Goal: Information Seeking & Learning: Learn about a topic

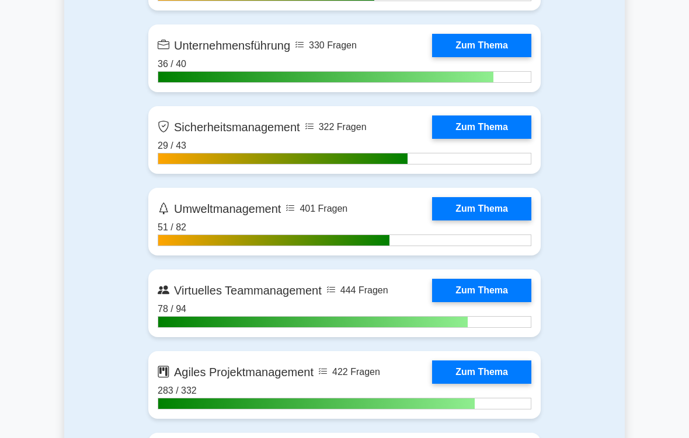
click at [482, 139] on link "Zum Thema" at bounding box center [481, 127] width 99 height 23
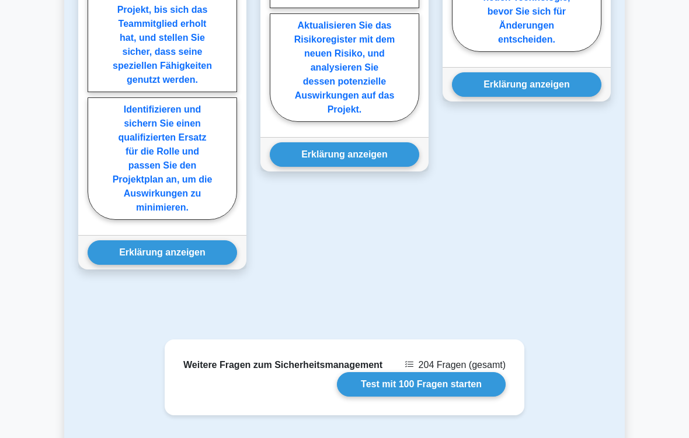
scroll to position [1770, 0]
click at [180, 220] on label "Identifizieren und sichern Sie einen qualifizierten Ersatz für die Rolle und pa…" at bounding box center [162, 159] width 149 height 123
radio input "true"
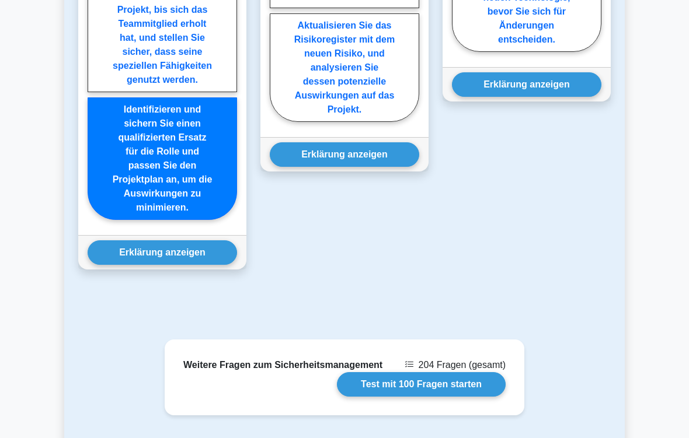
click at [183, 265] on button "Erklärung anzeigen" at bounding box center [162, 253] width 149 height 25
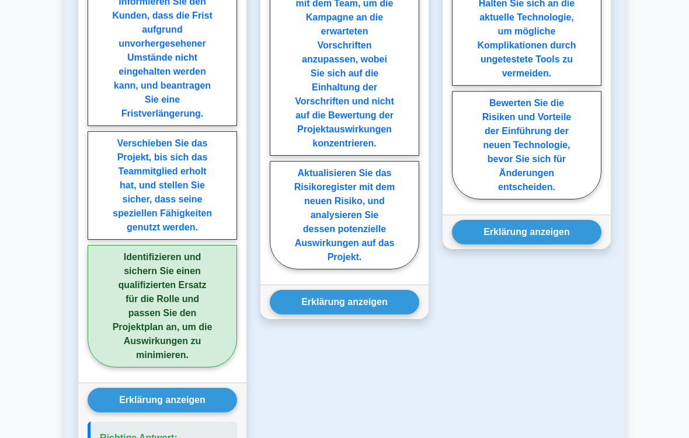
scroll to position [1622, 0]
click at [367, 270] on label "Aktualisieren Sie das Risikoregister mit dem neuen Risiko, und analysieren Sie …" at bounding box center [344, 215] width 149 height 109
click at [277, 45] on input "Aktualisieren Sie das Risikoregister mit dem neuen Risiko, und analysieren Sie …" at bounding box center [274, 41] width 8 height 8
radio input "true"
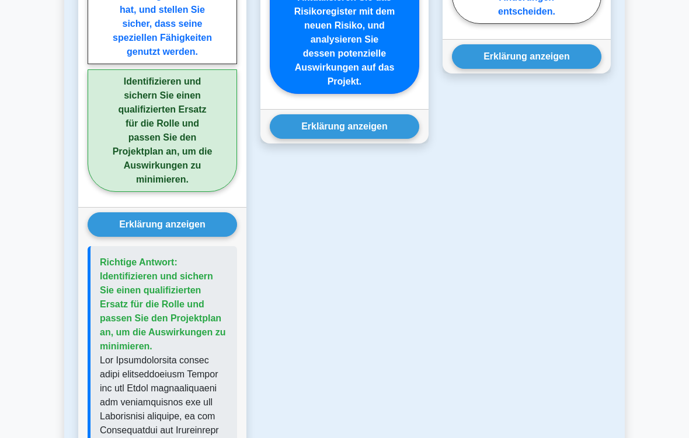
click at [374, 140] on button "Erklärung anzeigen" at bounding box center [344, 127] width 149 height 25
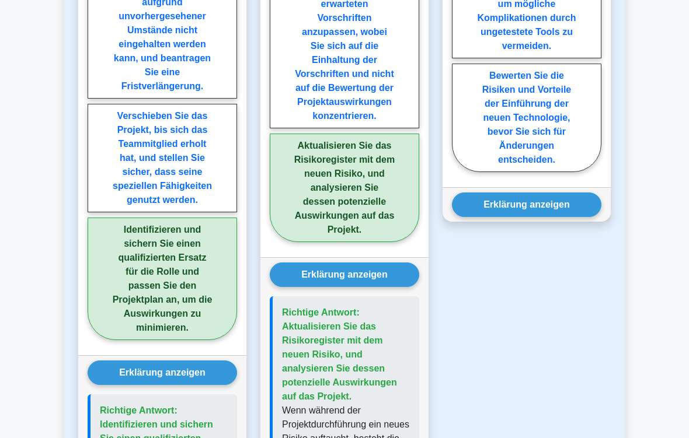
scroll to position [1649, 0]
click at [541, 172] on label "Bewerten Sie die Risiken und Vorteile der Einführung der neuen Technologie, bev…" at bounding box center [526, 118] width 149 height 109
radio input "true"
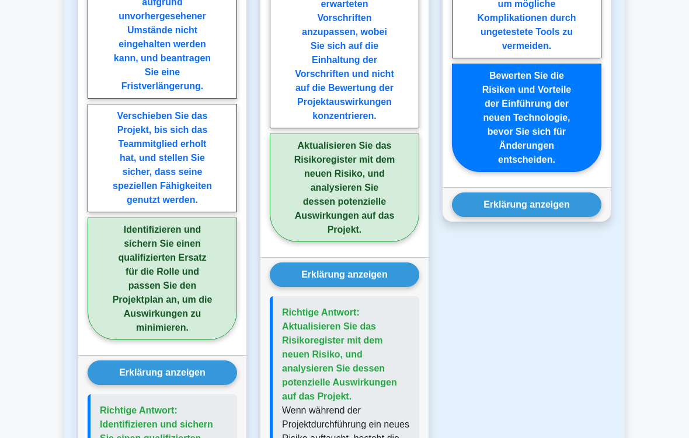
click at [552, 217] on button "Erklärung anzeigen" at bounding box center [526, 205] width 149 height 25
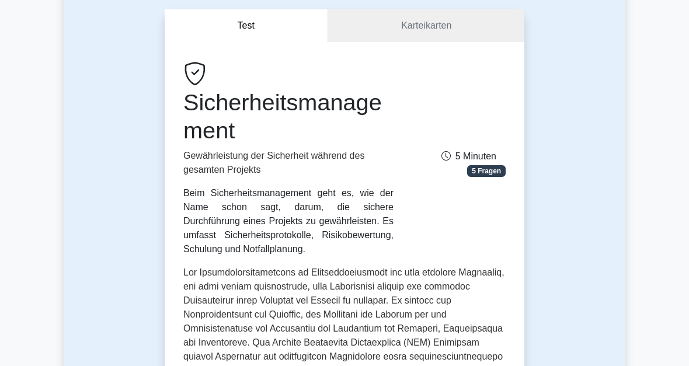
scroll to position [0, 0]
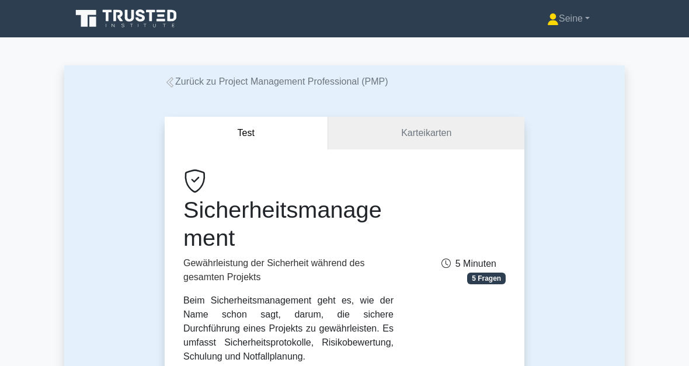
click at [570, 27] on link "Seine" at bounding box center [568, 18] width 99 height 23
click at [548, 46] on link "Profil" at bounding box center [566, 46] width 92 height 19
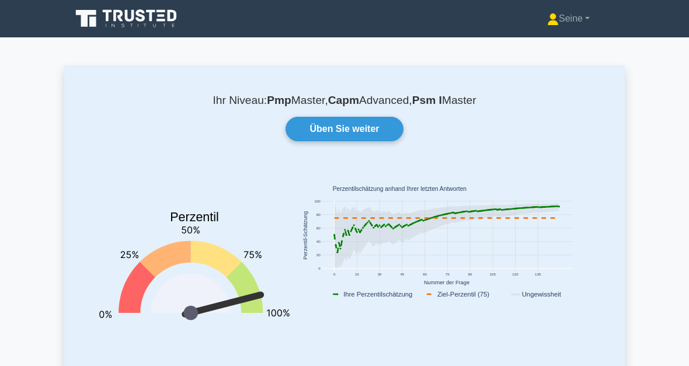
click at [356, 131] on link "Üben Sie weiter" at bounding box center [344, 129] width 117 height 25
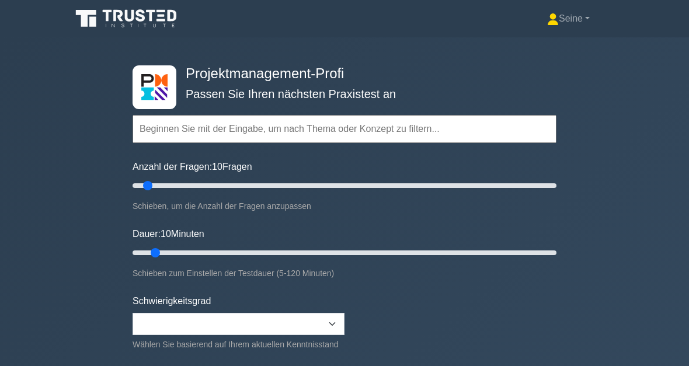
click at [193, 130] on input "text" at bounding box center [345, 129] width 424 height 28
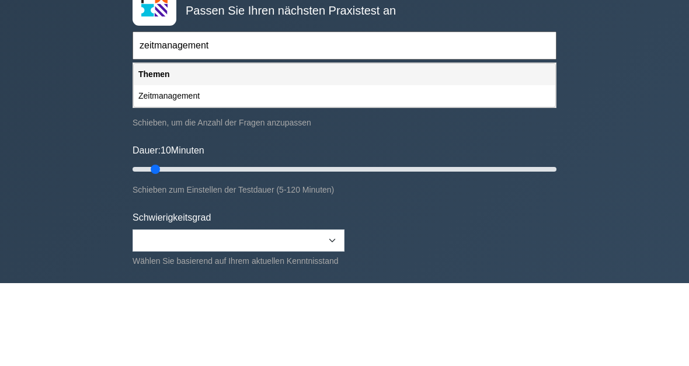
click at [237, 169] on div "Zeitmanagement" at bounding box center [345, 180] width 422 height 22
type input "Zeitmanagement"
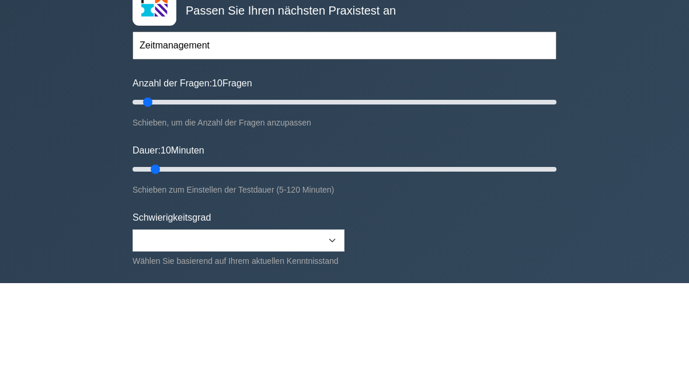
scroll to position [83, 0]
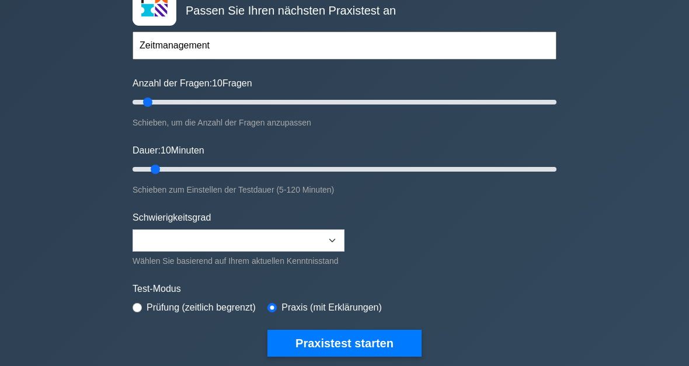
type input "20"
click at [168, 105] on input "Anzahl der Fragen: 10 Fragen" at bounding box center [345, 103] width 424 height 14
click at [198, 171] on input "Dauer: 10 Minuten" at bounding box center [345, 169] width 424 height 14
type input "25"
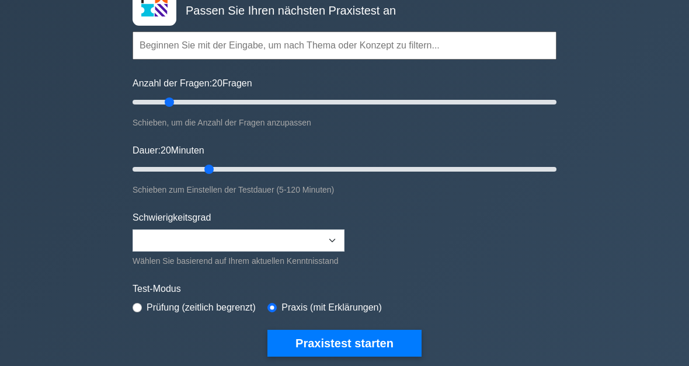
click at [213, 162] on input "Dauer: 20 Minuten" at bounding box center [345, 169] width 424 height 14
click at [336, 356] on button "Praxistest starten" at bounding box center [344, 343] width 154 height 27
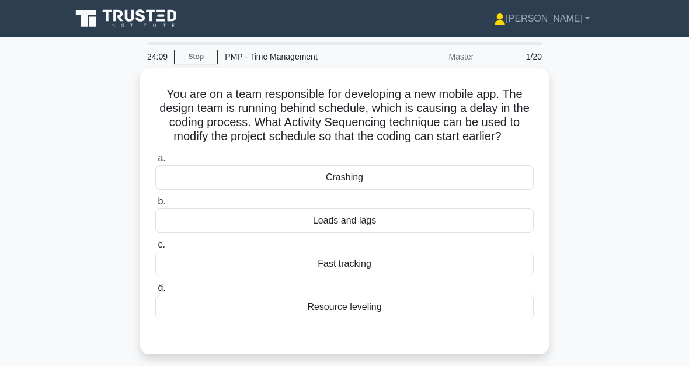
click at [371, 233] on div "Leads and lags" at bounding box center [344, 220] width 378 height 25
click at [155, 206] on input "b. Leads and lags" at bounding box center [155, 202] width 0 height 8
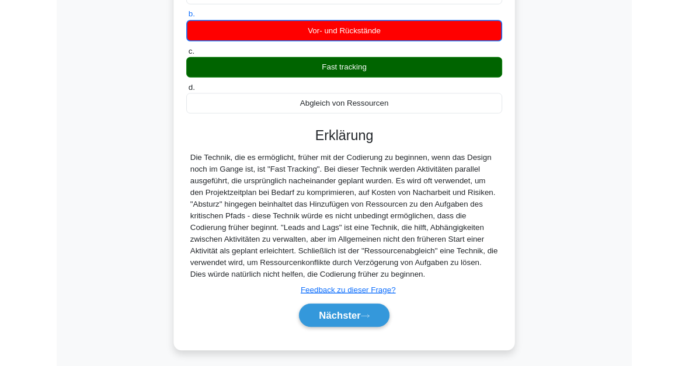
scroll to position [313, 0]
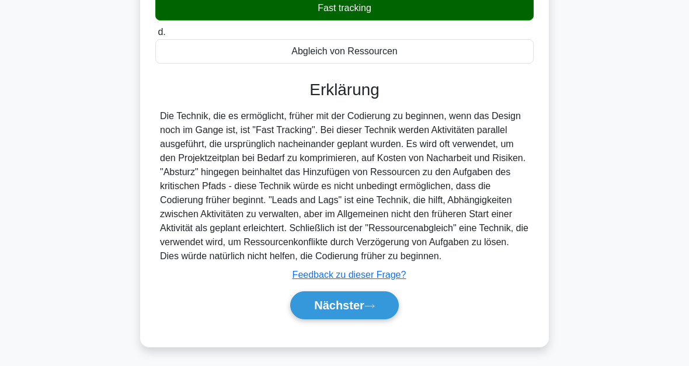
click at [366, 303] on icon at bounding box center [369, 306] width 11 height 6
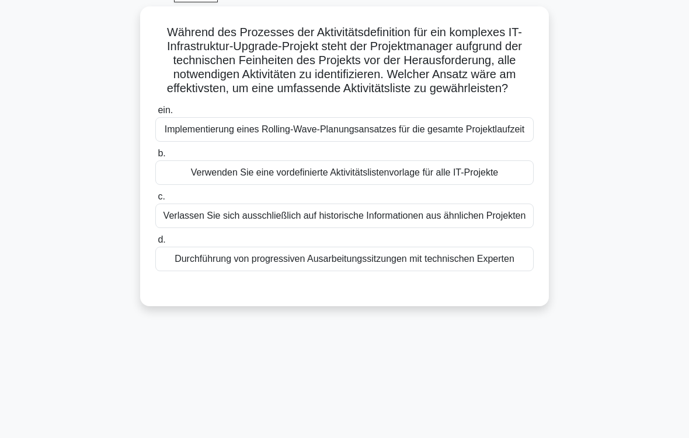
scroll to position [62, 0]
click at [365, 271] on div "Durchführung von progressiven Ausarbeitungssitzungen mit technischen Experten" at bounding box center [344, 259] width 378 height 25
click at [155, 244] on input "d. Durchführung von progressiven Ausarbeitungssitzungen mit technischen Experten" at bounding box center [155, 240] width 0 height 8
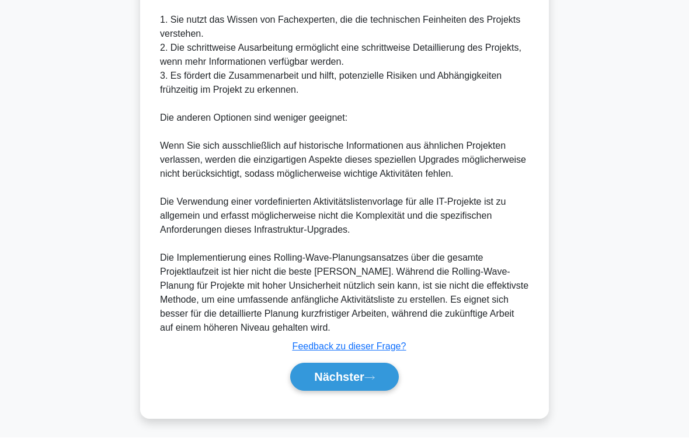
scroll to position [520, 0]
click at [378, 365] on button "Nächster" at bounding box center [344, 378] width 109 height 28
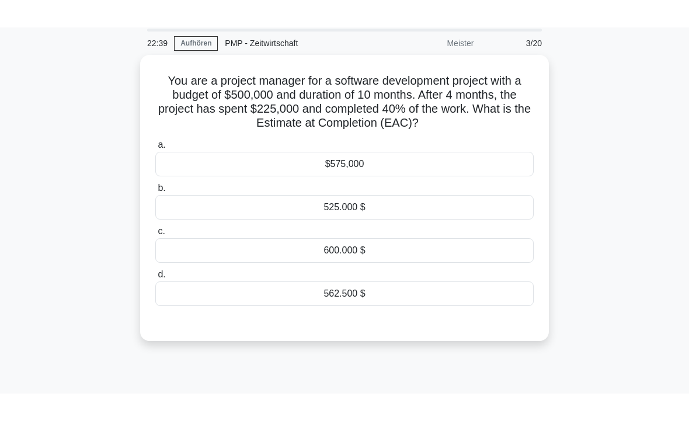
scroll to position [0, 0]
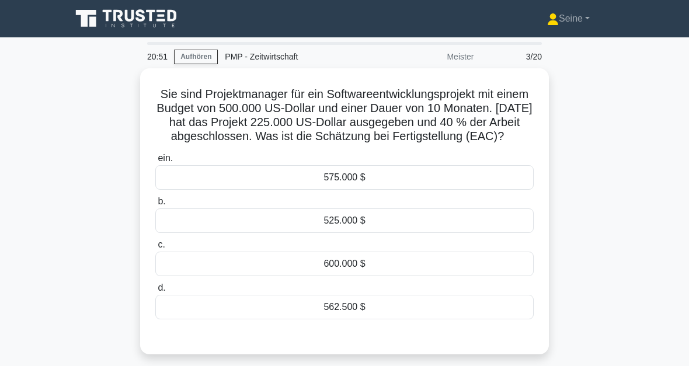
click at [322, 319] on div "562.500 $" at bounding box center [344, 307] width 378 height 25
click at [155, 292] on input "d. 562.500 $" at bounding box center [155, 288] width 0 height 8
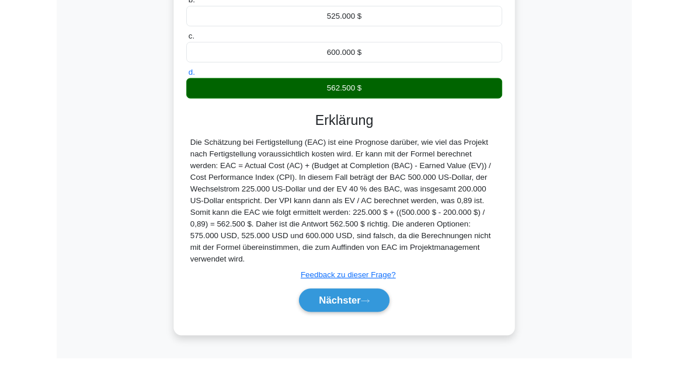
scroll to position [284, 0]
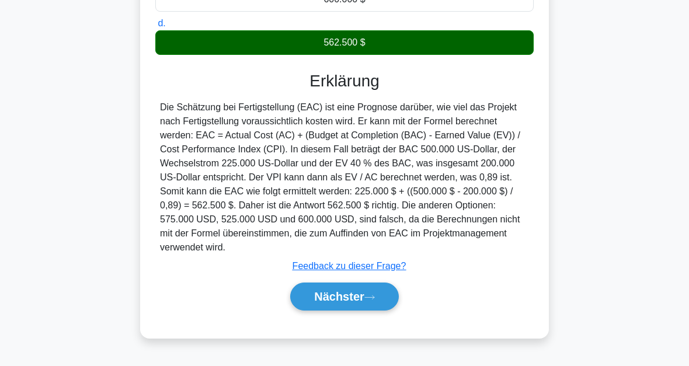
click at [373, 301] on icon at bounding box center [369, 297] width 11 height 6
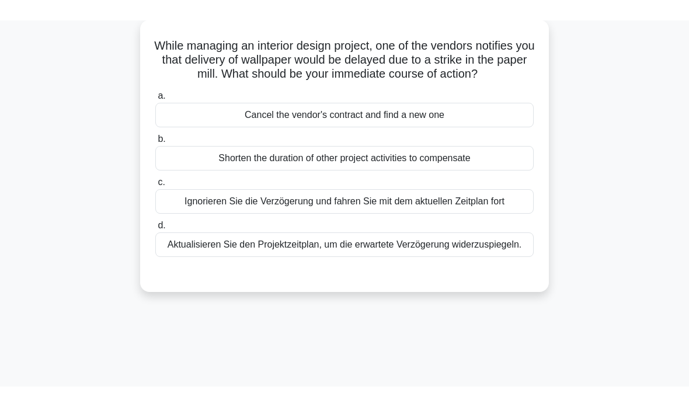
scroll to position [0, 0]
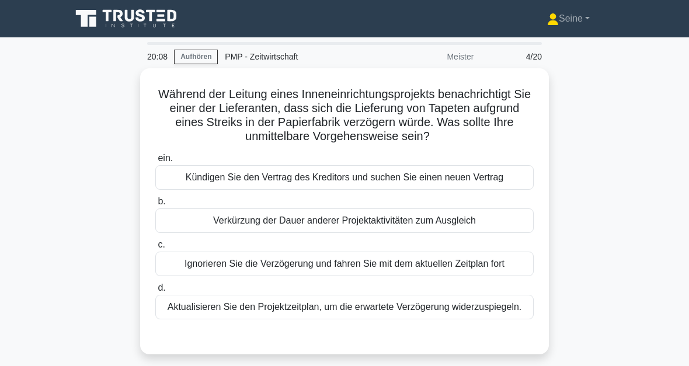
click at [370, 319] on div "Aktualisieren Sie den Projektzeitplan, um die erwartete Verzögerung widerzuspie…" at bounding box center [344, 307] width 378 height 25
click at [155, 292] on input "d. Aktualisieren Sie den Projektzeitplan, um die erwartete Verzögerung widerzus…" at bounding box center [155, 288] width 0 height 8
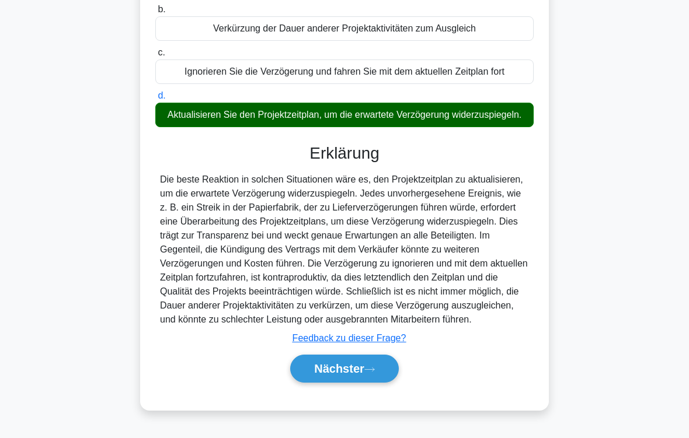
scroll to position [253, 0]
click at [364, 365] on font "Nächster" at bounding box center [339, 369] width 50 height 13
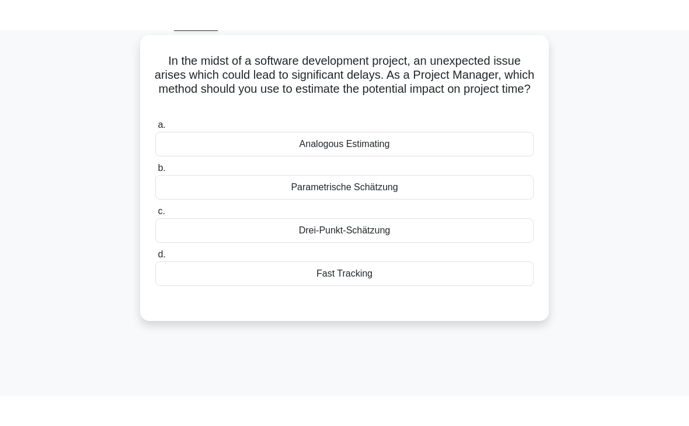
scroll to position [36, 0]
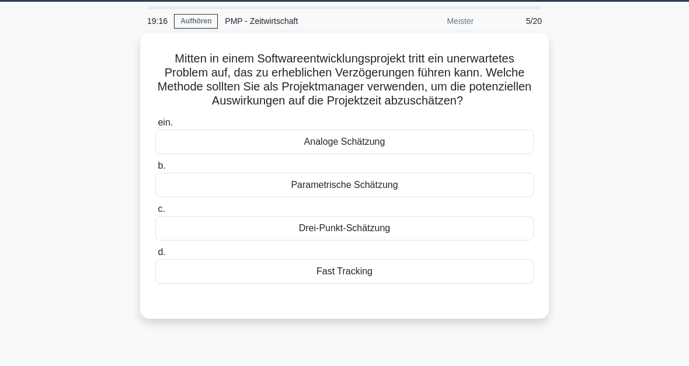
click at [387, 241] on div "Drei-Punkt-Schätzung" at bounding box center [344, 228] width 378 height 25
click at [155, 213] on input "c. Drei-Punkt-Schätzung" at bounding box center [155, 210] width 0 height 8
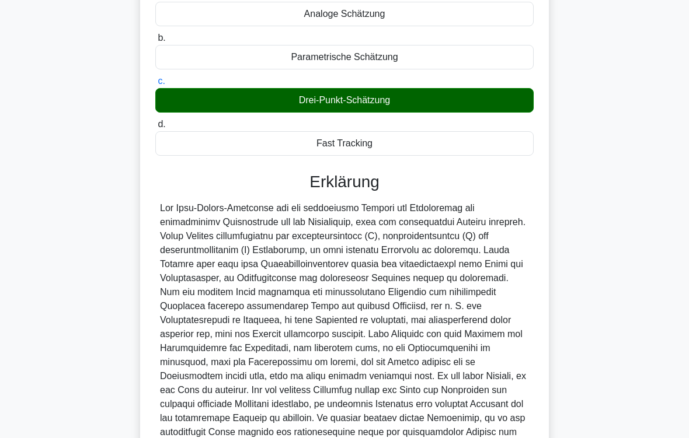
scroll to position [323, 0]
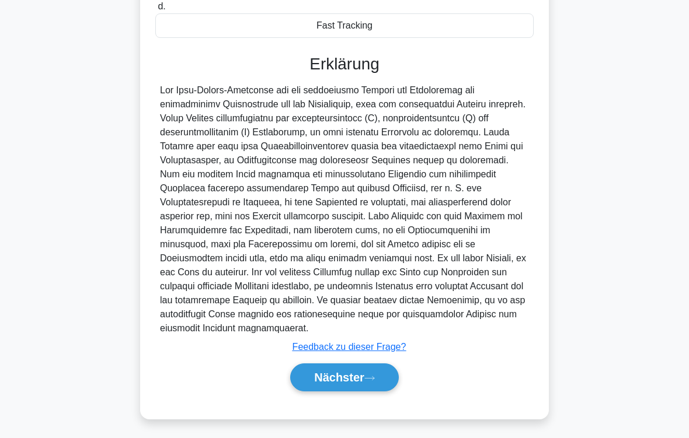
click at [369, 365] on button "Nächster" at bounding box center [344, 378] width 109 height 28
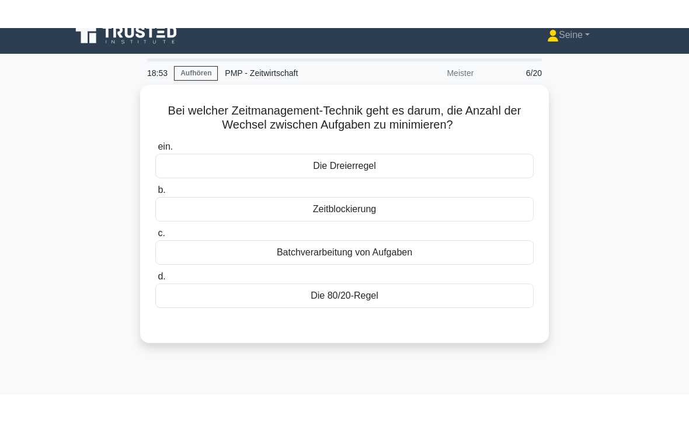
scroll to position [12, 0]
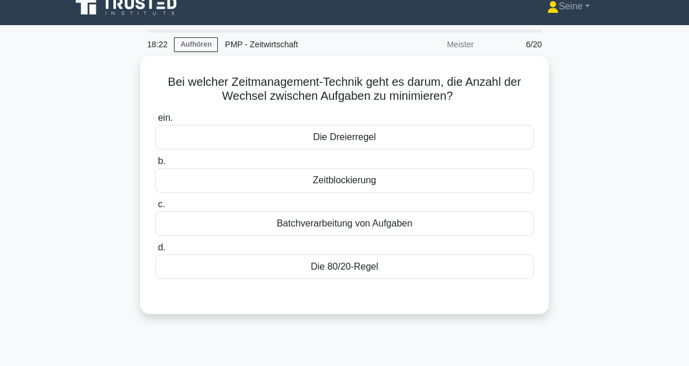
click at [375, 224] on div "Batchverarbeitung von Aufgaben" at bounding box center [344, 223] width 378 height 25
click at [155, 208] on input "c. Batchverarbeitung von Aufgaben" at bounding box center [155, 205] width 0 height 8
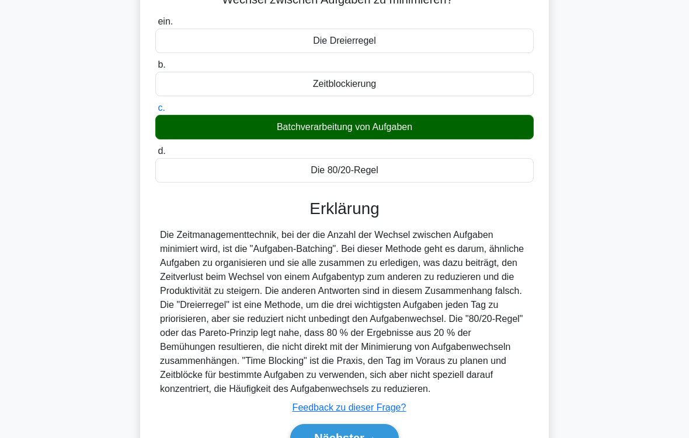
scroll to position [197, 0]
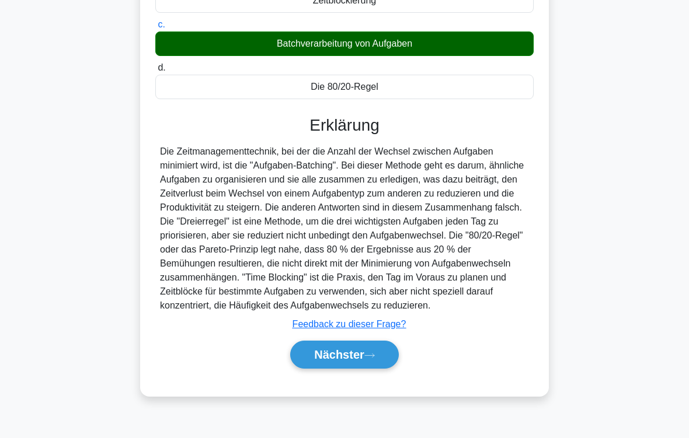
click at [371, 365] on button "Nächster" at bounding box center [344, 355] width 109 height 28
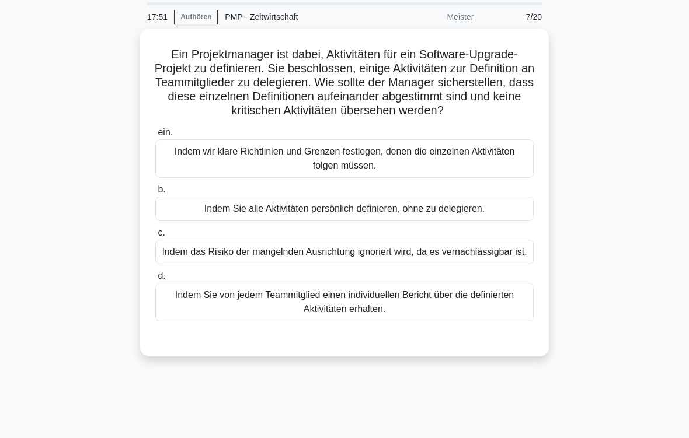
scroll to position [40, 0]
click at [367, 176] on div "Indem wir klare Richtlinien und Grenzen festlegen, denen die einzelnen Aktivitä…" at bounding box center [344, 159] width 378 height 39
click at [155, 137] on input "ein. Indem wir klare Richtlinien und Grenzen festlegen, denen die einzelnen Akt…" at bounding box center [155, 133] width 0 height 8
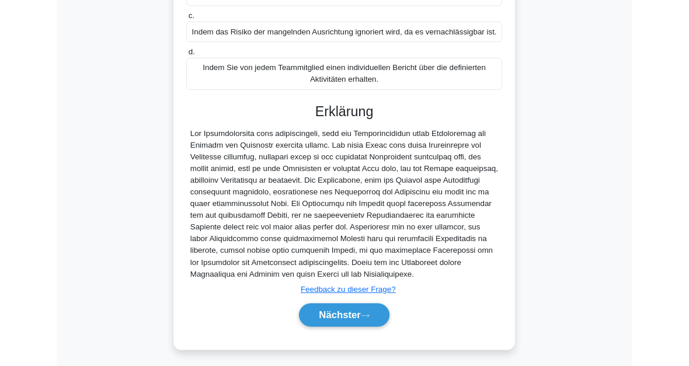
scroll to position [382, 0]
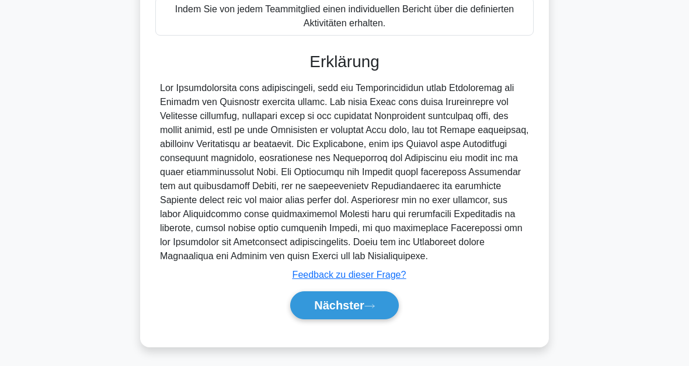
click at [371, 308] on button "Nächster" at bounding box center [344, 305] width 109 height 28
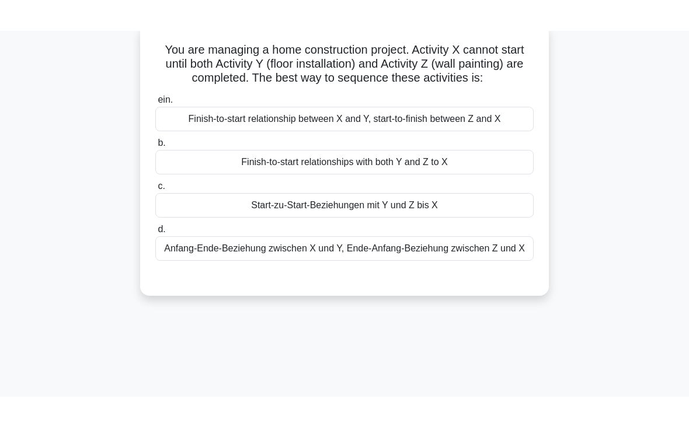
scroll to position [0, 0]
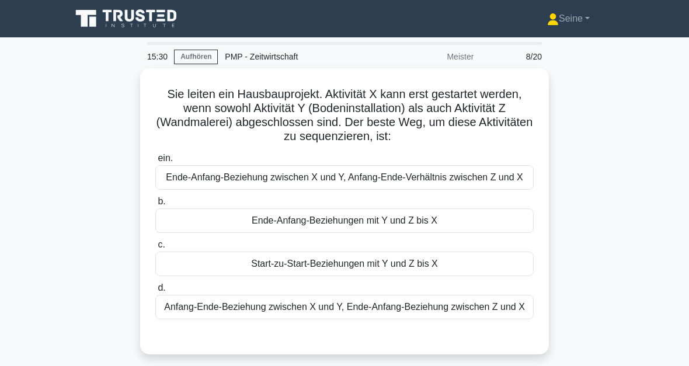
click at [249, 319] on div "Anfang-Ende-Beziehung zwischen X und Y, Ende-Anfang-Beziehung zwischen Z und X" at bounding box center [344, 307] width 378 height 25
click at [155, 292] on input "d. Anfang-Ende-Beziehung zwischen X und Y, Ende-Anfang-Beziehung zwischen Z und…" at bounding box center [155, 288] width 0 height 8
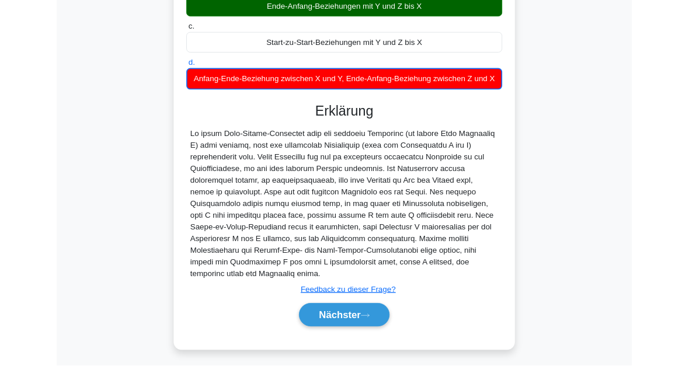
scroll to position [327, 0]
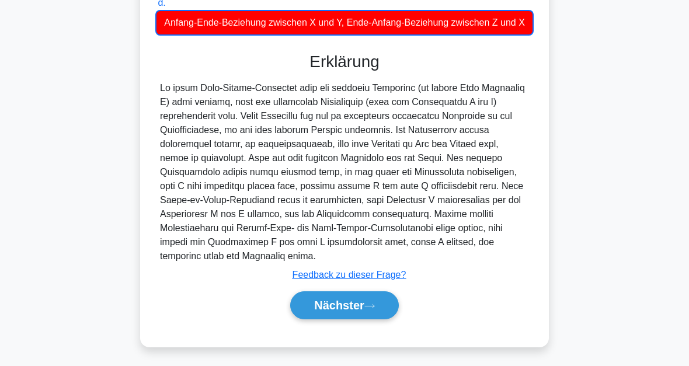
click at [355, 310] on button "Nächster" at bounding box center [344, 305] width 109 height 28
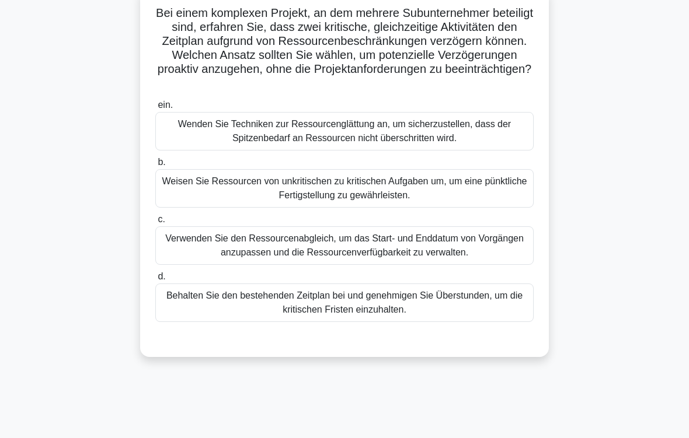
scroll to position [81, 0]
click at [324, 145] on div "Wenden Sie Techniken zur Ressourcenglättung an, um sicherzustellen, dass der Sp…" at bounding box center [344, 131] width 378 height 39
click at [155, 109] on input "ein. Wenden Sie Techniken zur Ressourcenglättung an, um sicherzustellen, dass d…" at bounding box center [155, 106] width 0 height 8
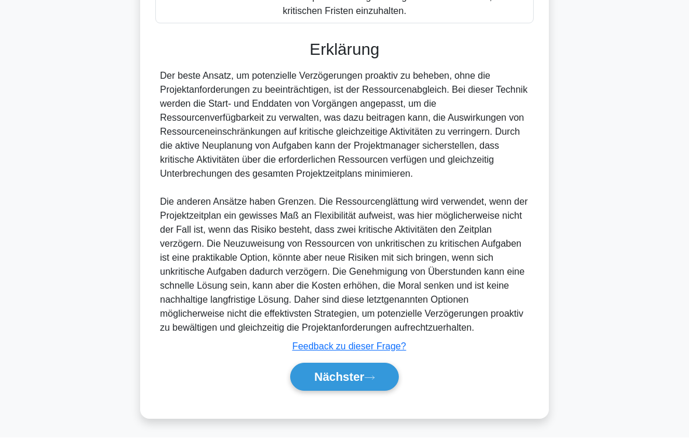
scroll to position [437, 0]
click at [370, 365] on button "Nächster" at bounding box center [344, 378] width 109 height 28
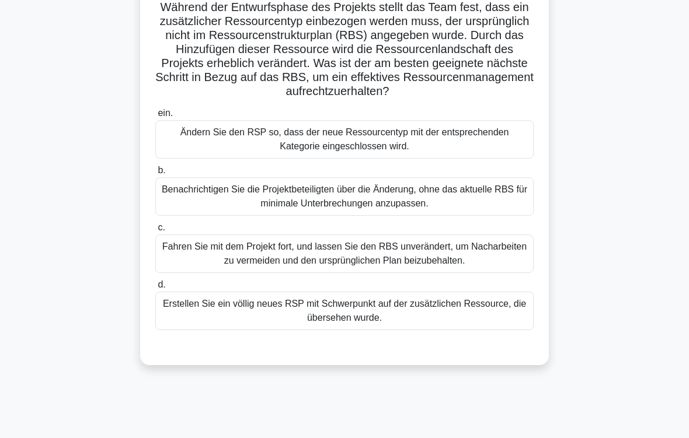
scroll to position [87, 0]
click at [329, 158] on div "Ändern Sie den RSP so, dass der neue Ressourcentyp mit der entsprechenden Kateg…" at bounding box center [344, 139] width 378 height 39
click at [155, 117] on input "ein. Ändern Sie den RSP so, dass der neue Ressourcentyp mit der entsprechenden …" at bounding box center [155, 114] width 0 height 8
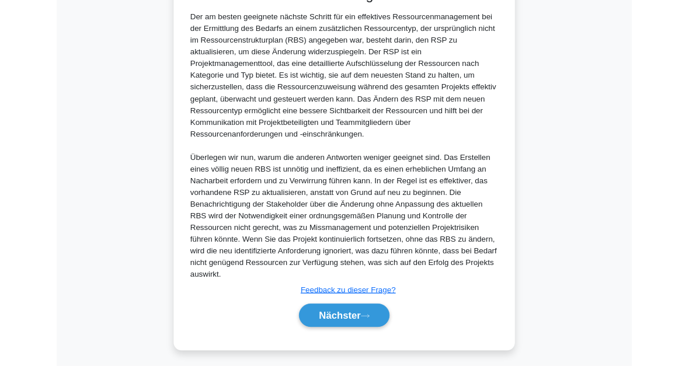
scroll to position [564, 0]
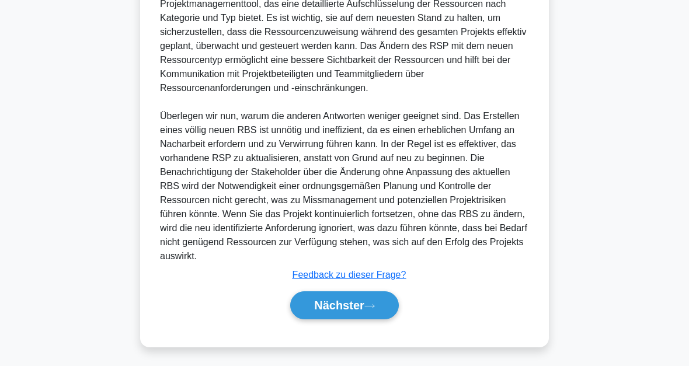
click at [358, 301] on font "Nächster" at bounding box center [339, 305] width 50 height 13
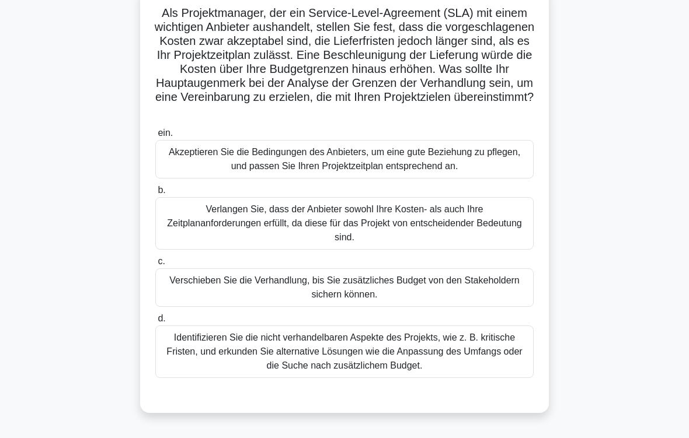
scroll to position [81, 0]
click at [384, 363] on div "Identifizieren Sie die nicht verhandelbaren Aspekte des Projekts, wie z. B. kri…" at bounding box center [344, 352] width 378 height 53
click at [155, 323] on input "d. Identifizieren Sie die nicht verhandelbaren Aspekte des Projekts, wie z. B. …" at bounding box center [155, 319] width 0 height 8
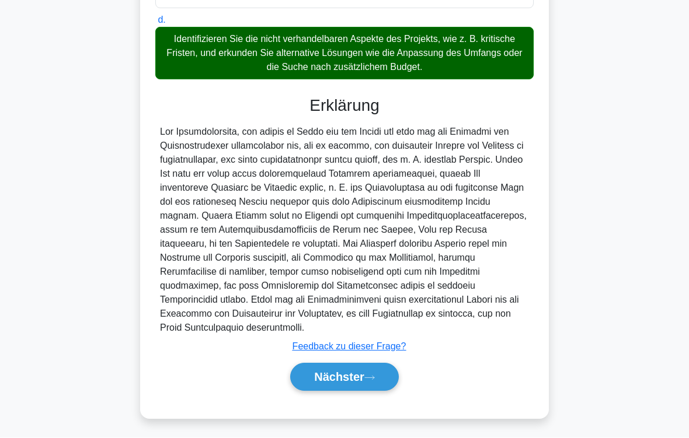
scroll to position [422, 0]
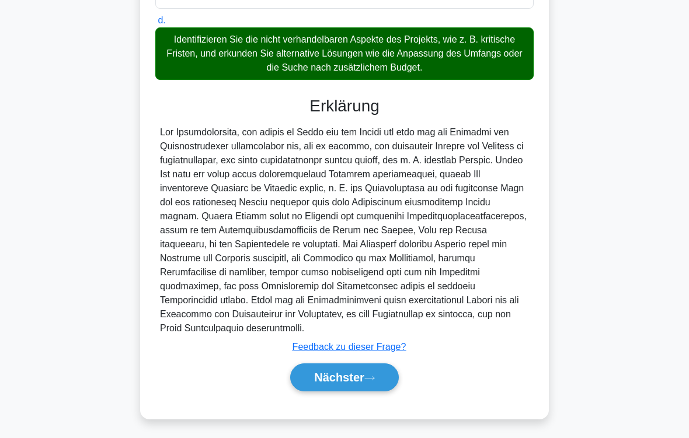
click at [361, 365] on font "Nächster" at bounding box center [339, 377] width 50 height 13
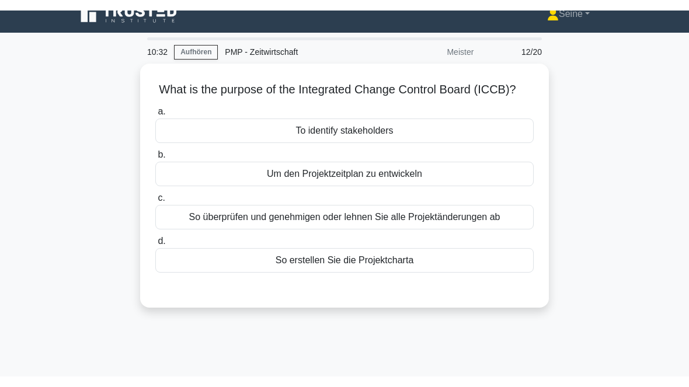
scroll to position [0, 0]
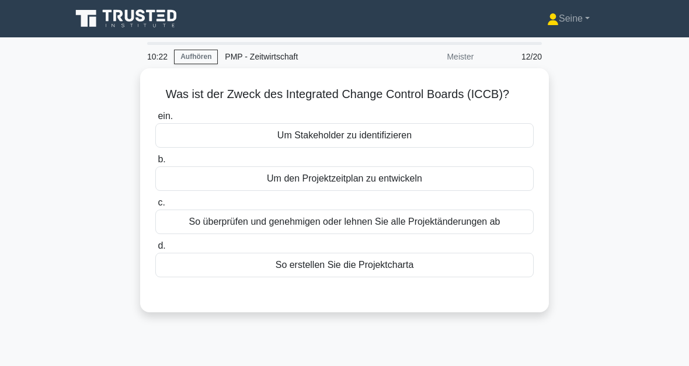
click at [412, 234] on div "So überprüfen und genehmigen oder lehnen Sie alle Projektänderungen ab" at bounding box center [344, 222] width 378 height 25
click at [155, 207] on input "c. So überprüfen und genehmigen oder lehnen Sie alle Projektänderungen ab" at bounding box center [155, 203] width 0 height 8
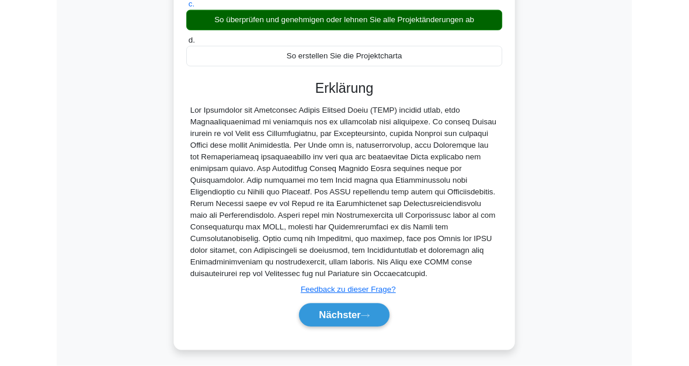
scroll to position [312, 0]
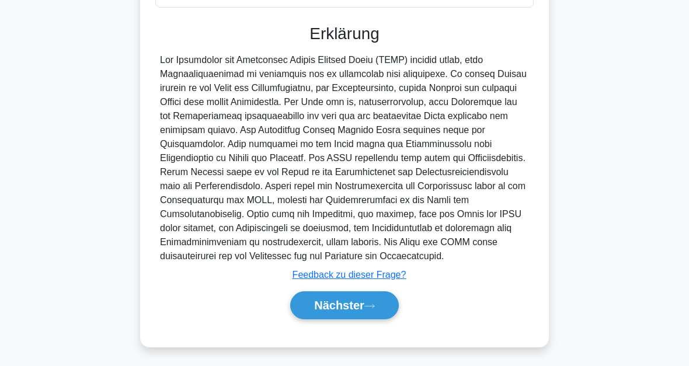
click at [370, 303] on icon at bounding box center [369, 306] width 11 height 6
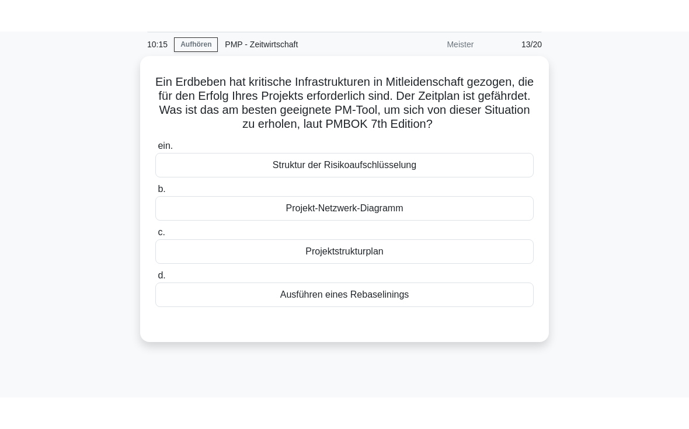
scroll to position [44, 0]
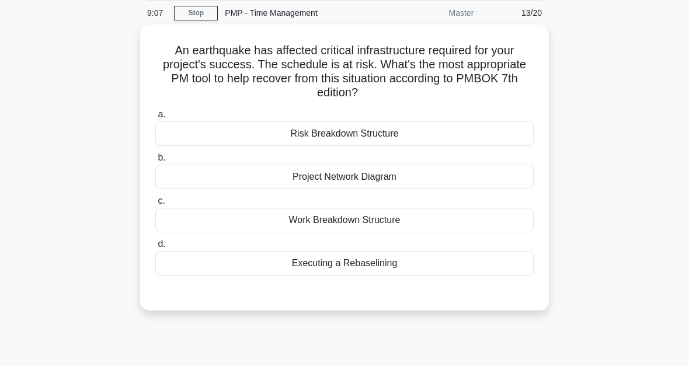
click at [381, 230] on div "Work Breakdown Structure" at bounding box center [344, 220] width 378 height 25
click at [155, 205] on input "c. Work Breakdown Structure" at bounding box center [155, 201] width 0 height 8
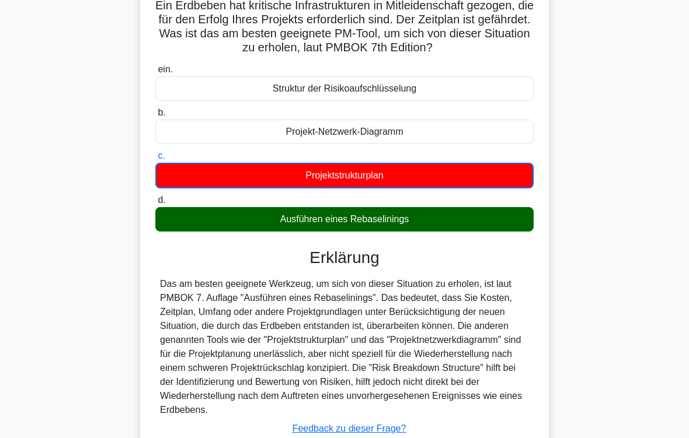
scroll to position [199, 0]
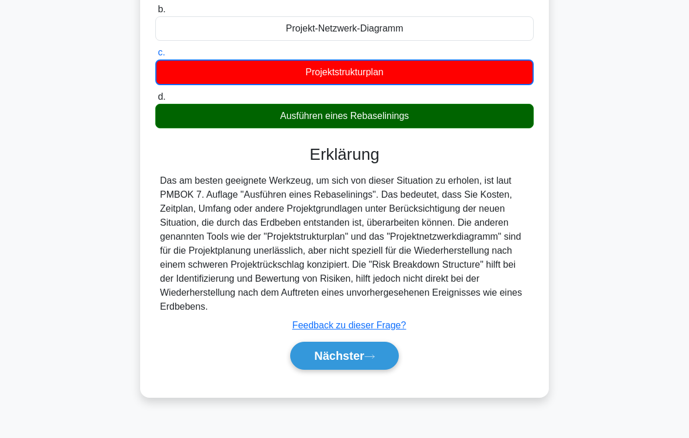
click at [369, 360] on icon at bounding box center [369, 357] width 11 height 6
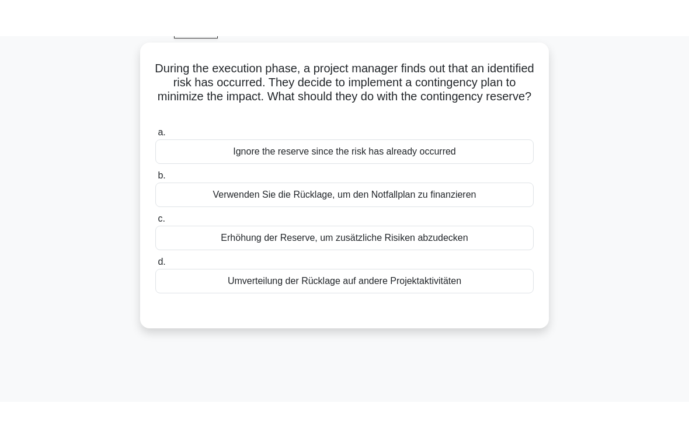
scroll to position [25, 0]
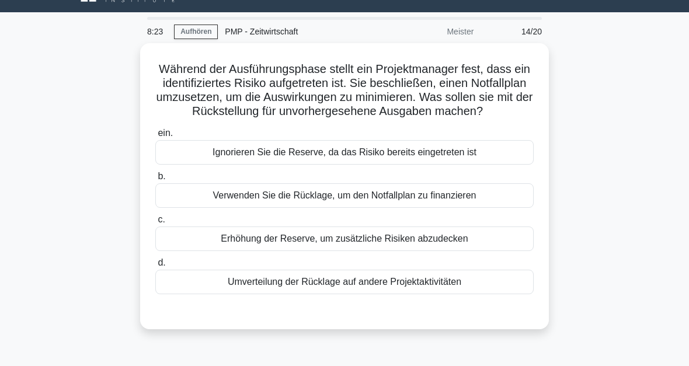
click at [321, 208] on div "Verwenden Sie die Rücklage, um den Notfallplan zu finanzieren" at bounding box center [344, 195] width 378 height 25
click at [155, 180] on input "b. Verwenden Sie die Rücklage, um den Notfallplan zu finanzieren" at bounding box center [155, 177] width 0 height 8
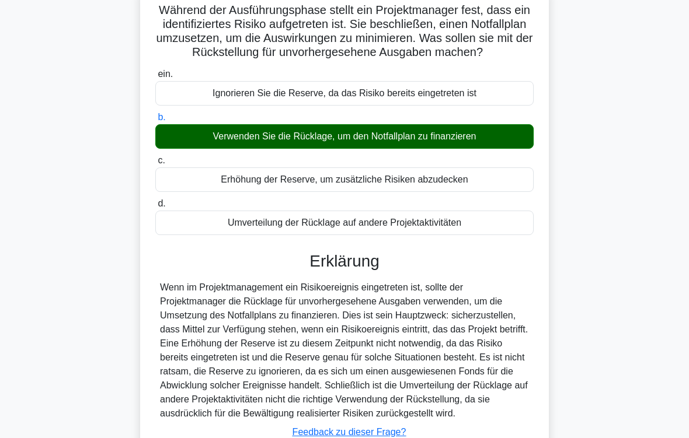
scroll to position [197, 0]
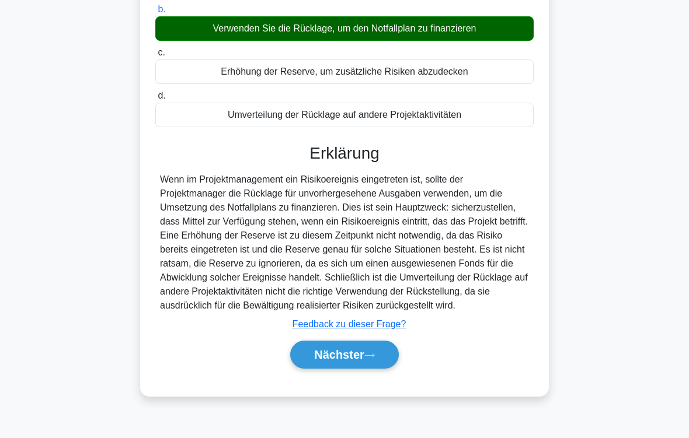
click at [371, 365] on button "Nächster" at bounding box center [344, 355] width 109 height 28
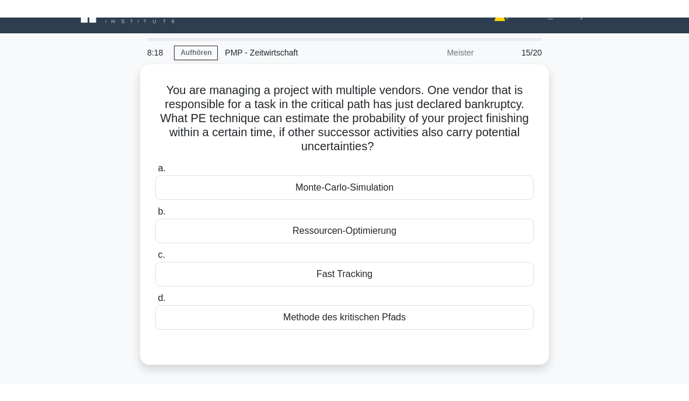
scroll to position [13, 0]
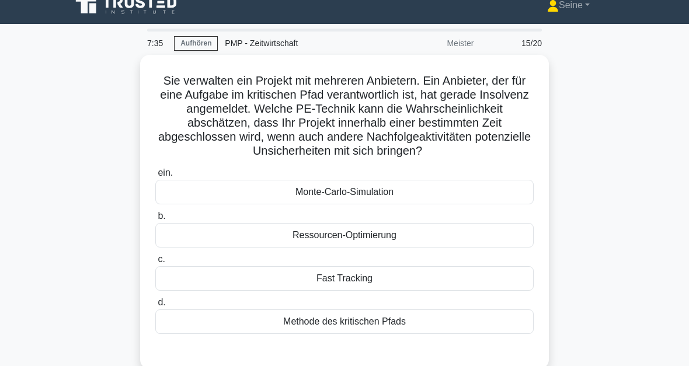
click at [353, 330] on div "Methode des kritischen Pfads" at bounding box center [344, 321] width 378 height 25
click at [155, 307] on input "d. Methode des kritischen Pfads" at bounding box center [155, 303] width 0 height 8
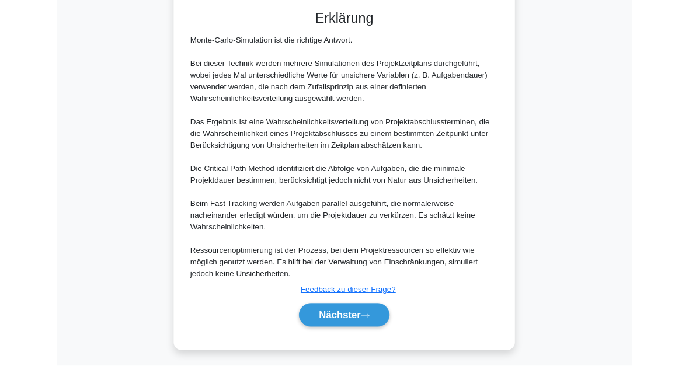
scroll to position [467, 0]
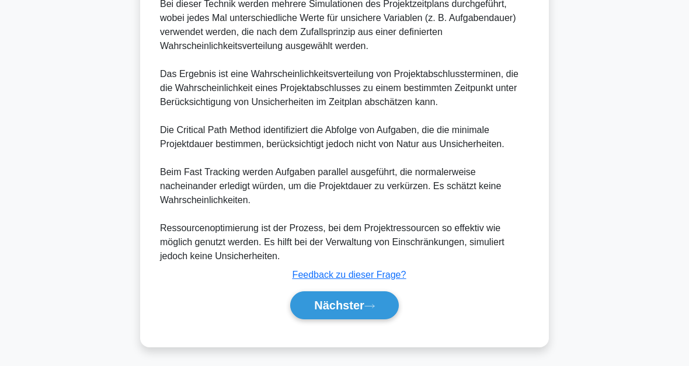
click at [364, 299] on font "Nächster" at bounding box center [339, 305] width 50 height 13
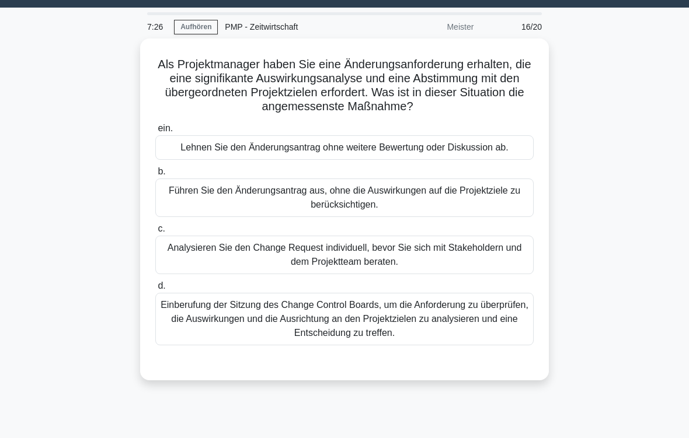
scroll to position [29, 0]
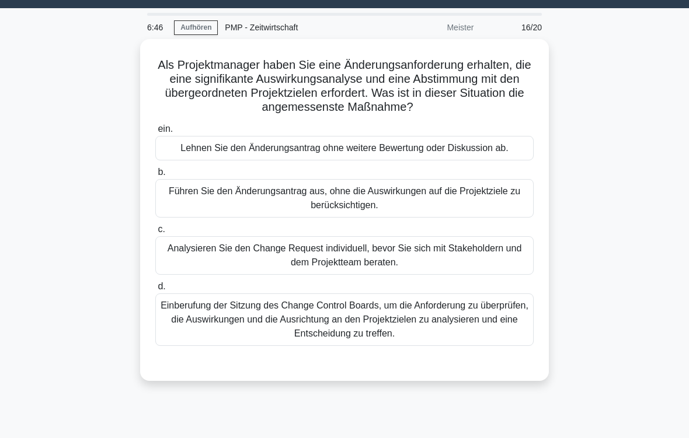
click at [337, 332] on div "Einberufung der Sitzung des Change Control Boards, um die Anforderung zu überpr…" at bounding box center [344, 320] width 378 height 53
click at [155, 291] on input "d. Einberufung der Sitzung des Change Control Boards, um die Anforderung zu übe…" at bounding box center [155, 287] width 0 height 8
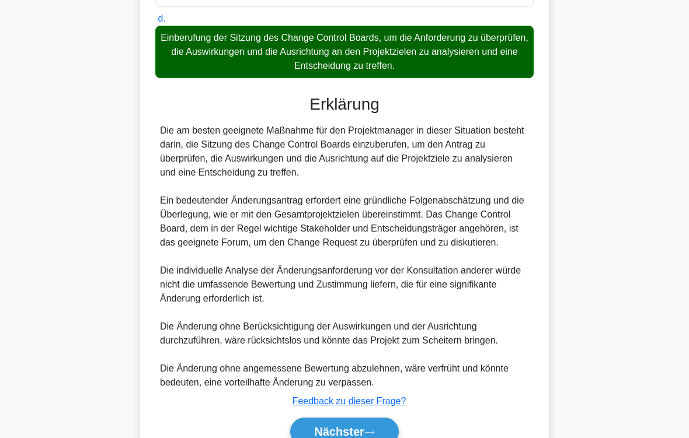
scroll to position [394, 0]
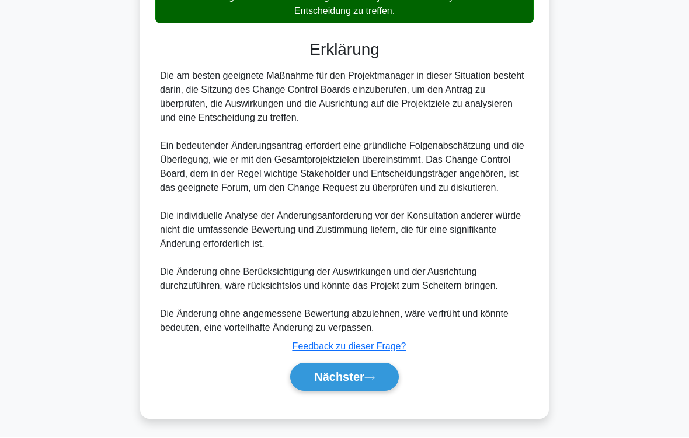
click at [366, 365] on button "Nächster" at bounding box center [344, 378] width 109 height 28
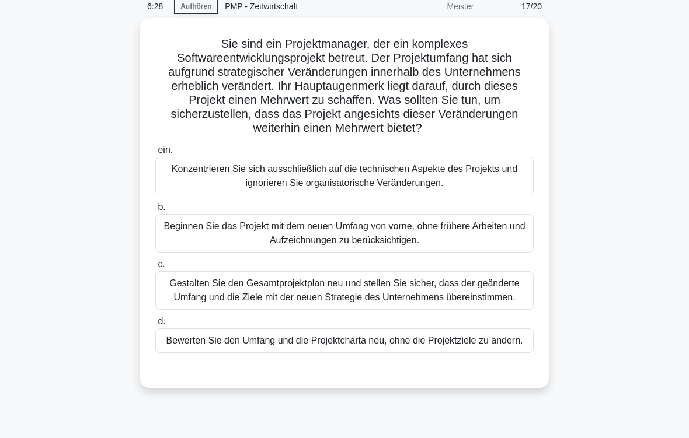
scroll to position [50, 0]
click at [386, 293] on div "Gestalten Sie den Gesamtprojektplan neu und stellen Sie sicher, dass der geände…" at bounding box center [344, 291] width 378 height 39
click at [155, 269] on input "c. Gestalten Sie den Gesamtprojektplan neu und stellen Sie sicher, dass der geä…" at bounding box center [155, 266] width 0 height 8
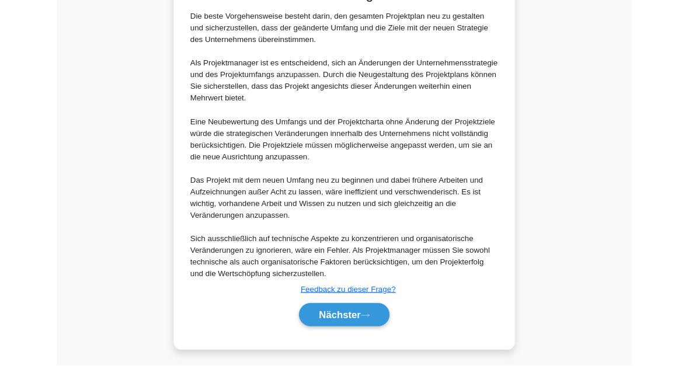
scroll to position [564, 0]
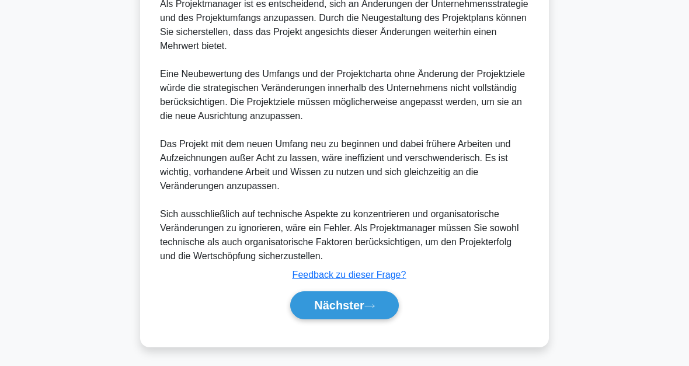
click at [361, 304] on font "Nächster" at bounding box center [339, 305] width 50 height 13
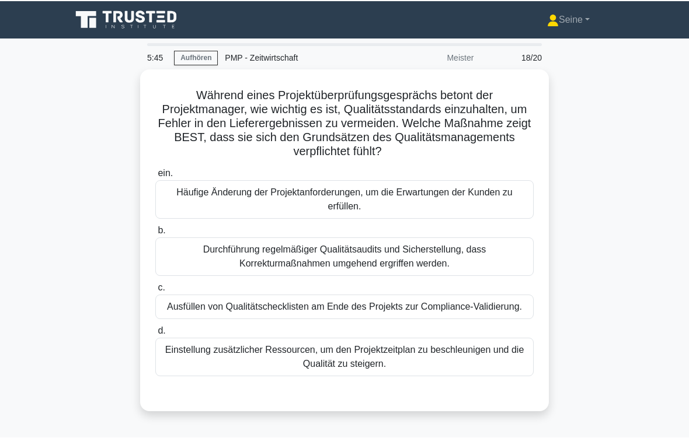
scroll to position [2, 0]
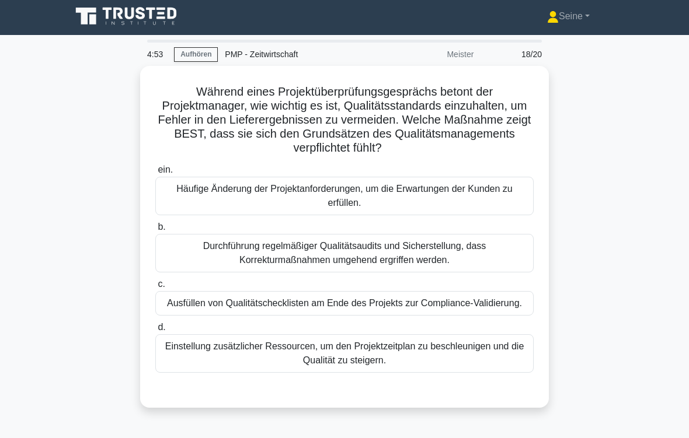
click at [413, 253] on div "Durchführung regelmäßiger Qualitätsaudits und Sicherstellung, dass Korrekturmaß…" at bounding box center [344, 253] width 378 height 39
click at [155, 231] on input "b. Durchführung regelmäßiger Qualitätsaudits und Sicherstellung, dass Korrektur…" at bounding box center [155, 228] width 0 height 8
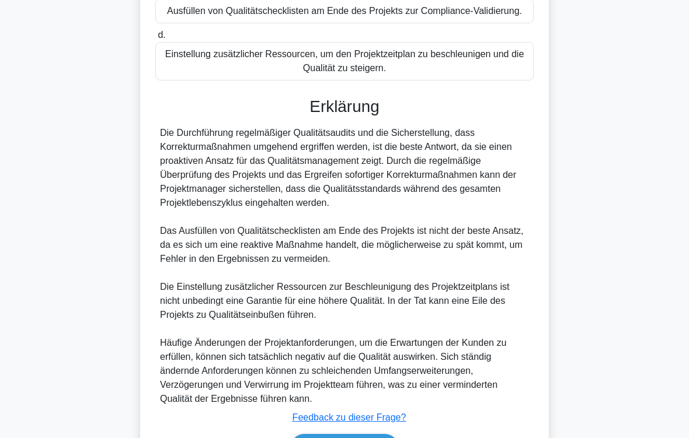
scroll to position [394, 0]
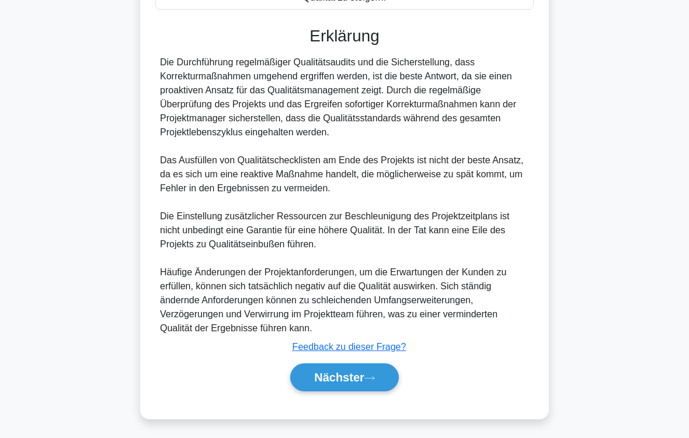
click at [363, 365] on font "Nächster" at bounding box center [339, 377] width 50 height 13
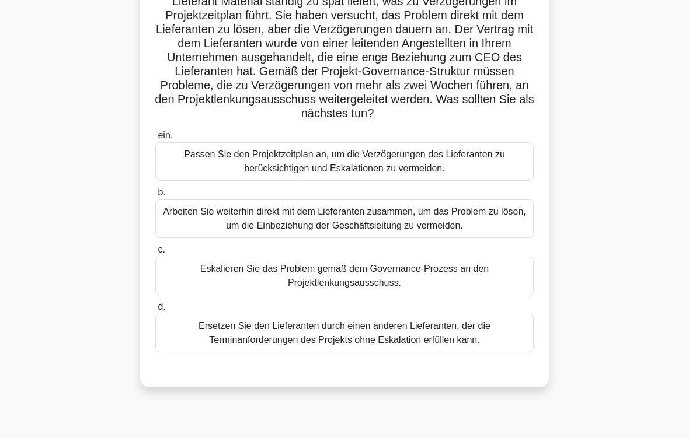
scroll to position [107, 0]
click at [365, 283] on div "Eskalieren Sie das Problem gemäß dem Governance-Prozess an den Projektlenkungsa…" at bounding box center [344, 276] width 378 height 39
click at [155, 254] on input "c. Eskalieren Sie das Problem gemäß dem Governance-Prozess an den Projektlenkun…" at bounding box center [155, 250] width 0 height 8
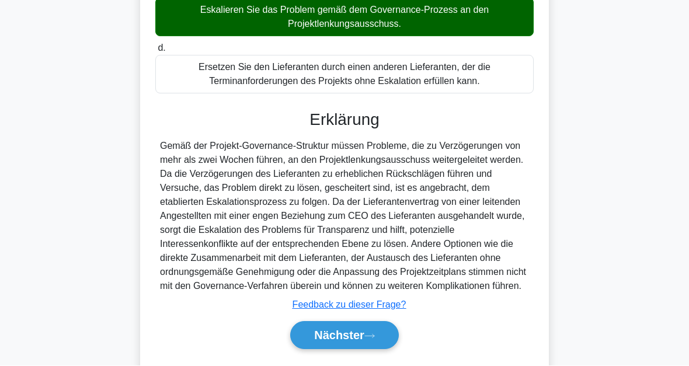
scroll to position [438, 0]
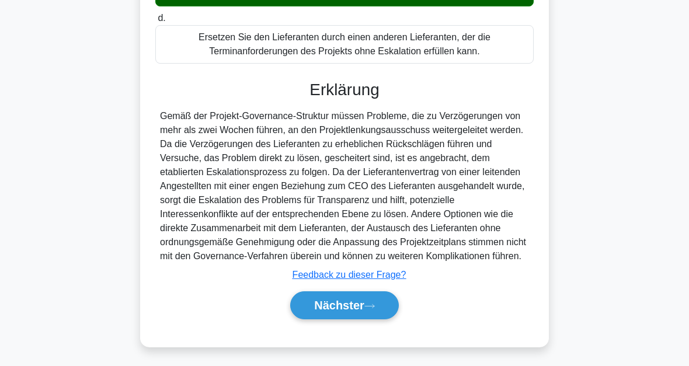
click at [366, 303] on icon at bounding box center [369, 306] width 11 height 6
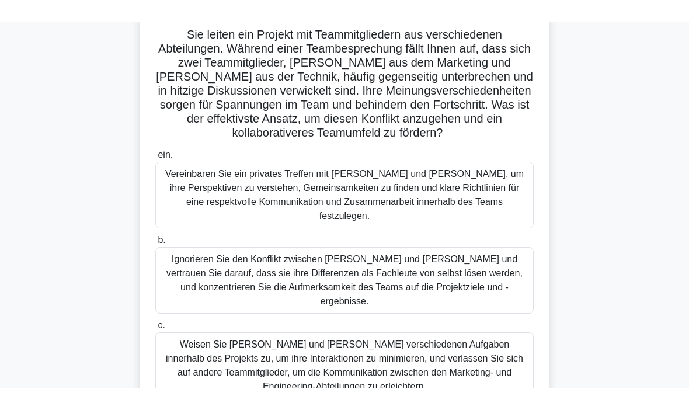
scroll to position [72, 0]
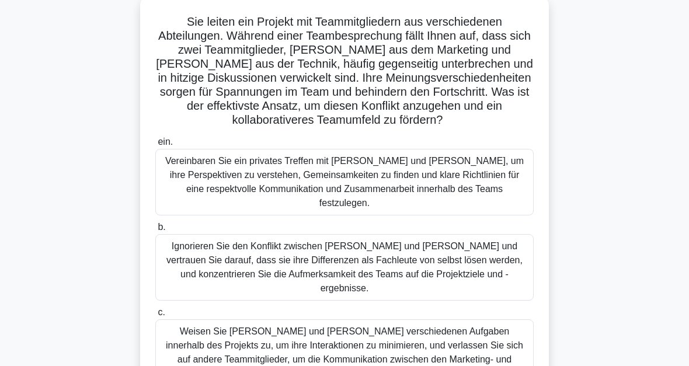
click at [479, 196] on div "Vereinbaren Sie ein privates Treffen mit [PERSON_NAME] und [PERSON_NAME], um ih…" at bounding box center [344, 182] width 378 height 67
click at [155, 146] on input "ein. Vereinbaren Sie ein privates Treffen mit [PERSON_NAME] und [PERSON_NAME], …" at bounding box center [155, 142] width 0 height 8
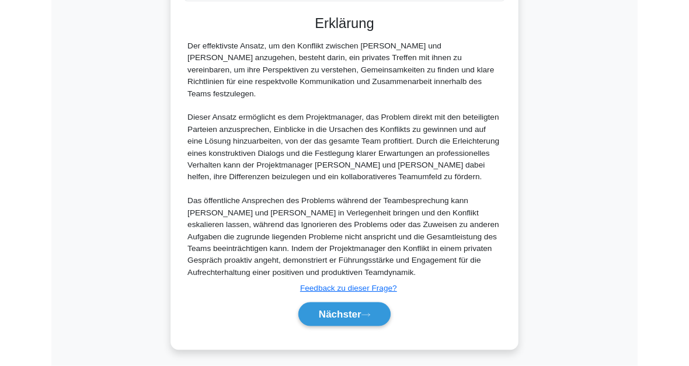
scroll to position [648, 0]
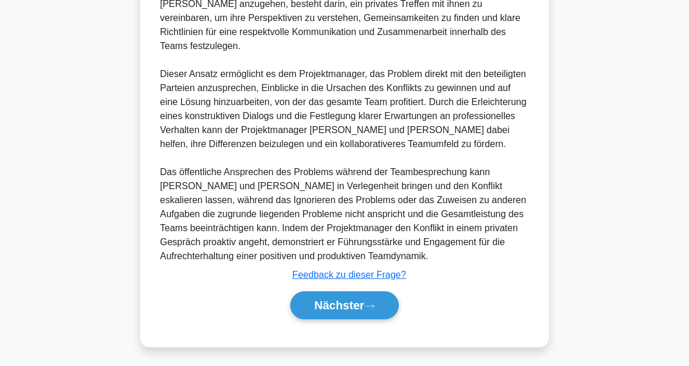
click at [364, 305] on font "Nächster" at bounding box center [339, 305] width 50 height 13
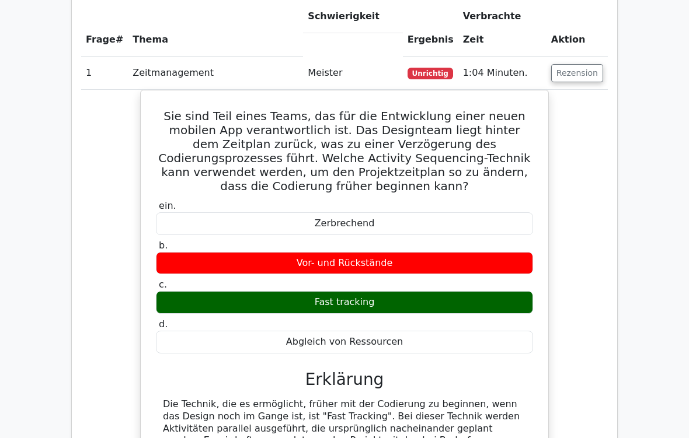
scroll to position [767, 0]
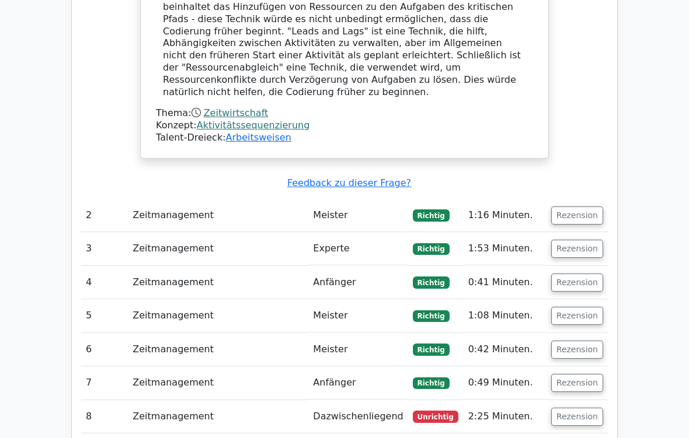
click at [584, 365] on button "Rezension" at bounding box center [577, 418] width 52 height 18
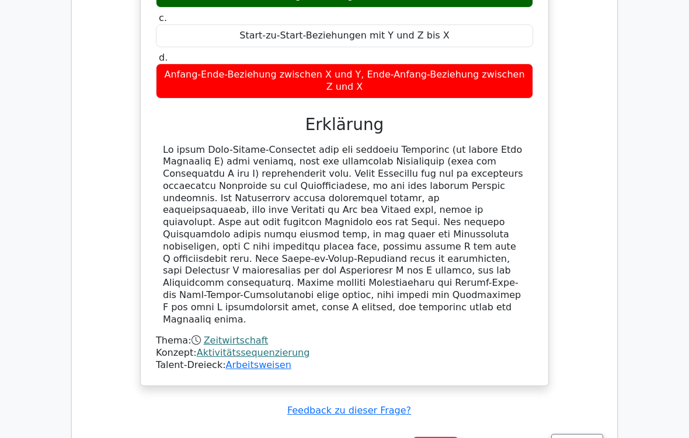
scroll to position [1825, 0]
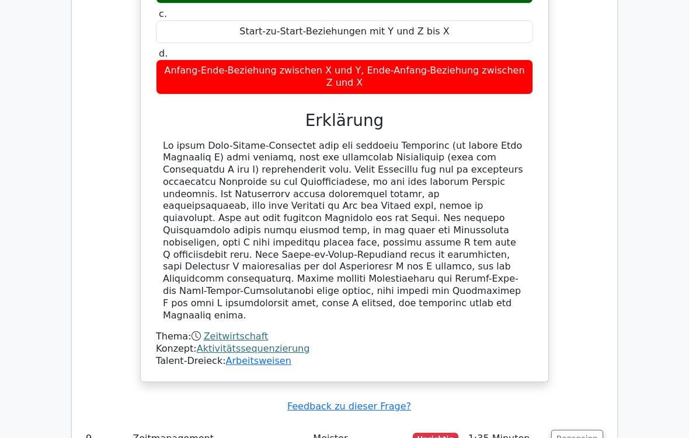
click at [585, 365] on button "Rezension" at bounding box center [577, 439] width 52 height 18
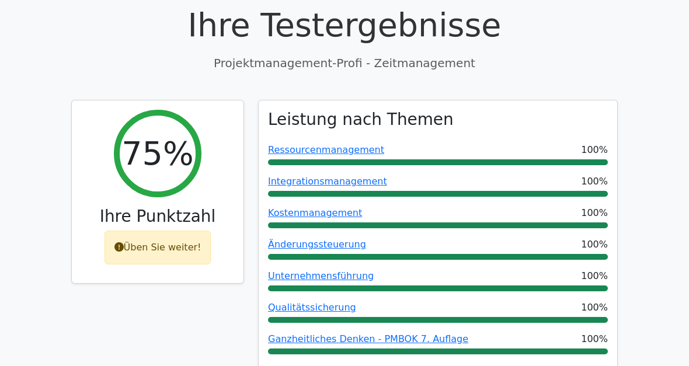
scroll to position [0, 0]
